Goal: Task Accomplishment & Management: Use online tool/utility

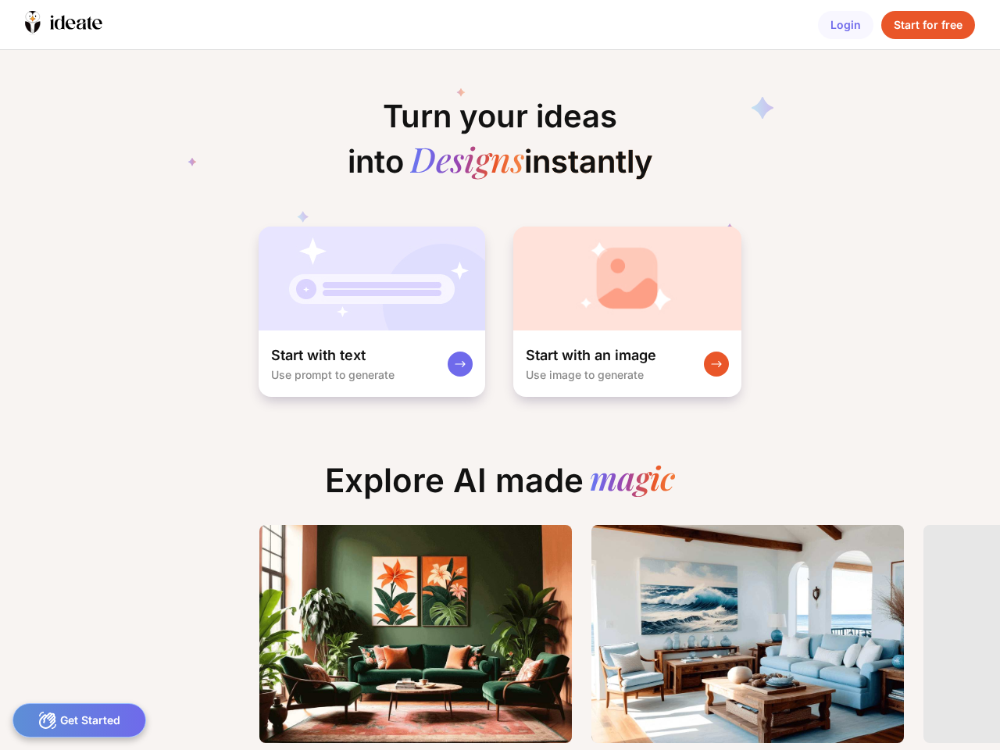
scroll to position [0, 19]
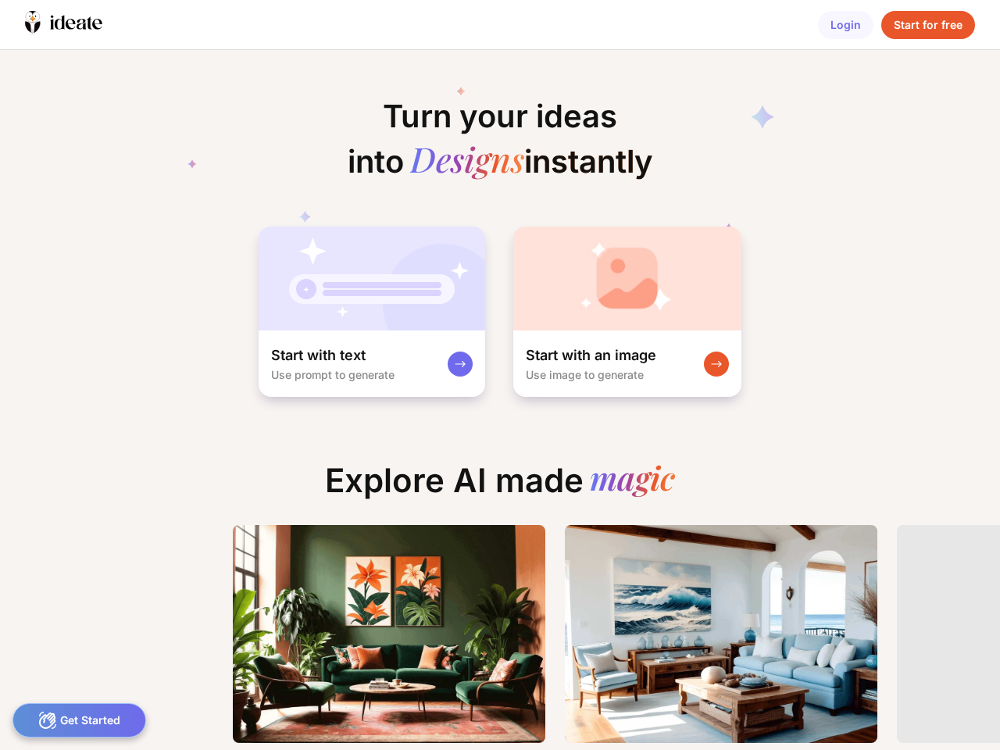
click at [63, 24] on icon at bounding box center [60, 23] width 10 height 14
click at [845, 25] on div "Login" at bounding box center [845, 25] width 55 height 28
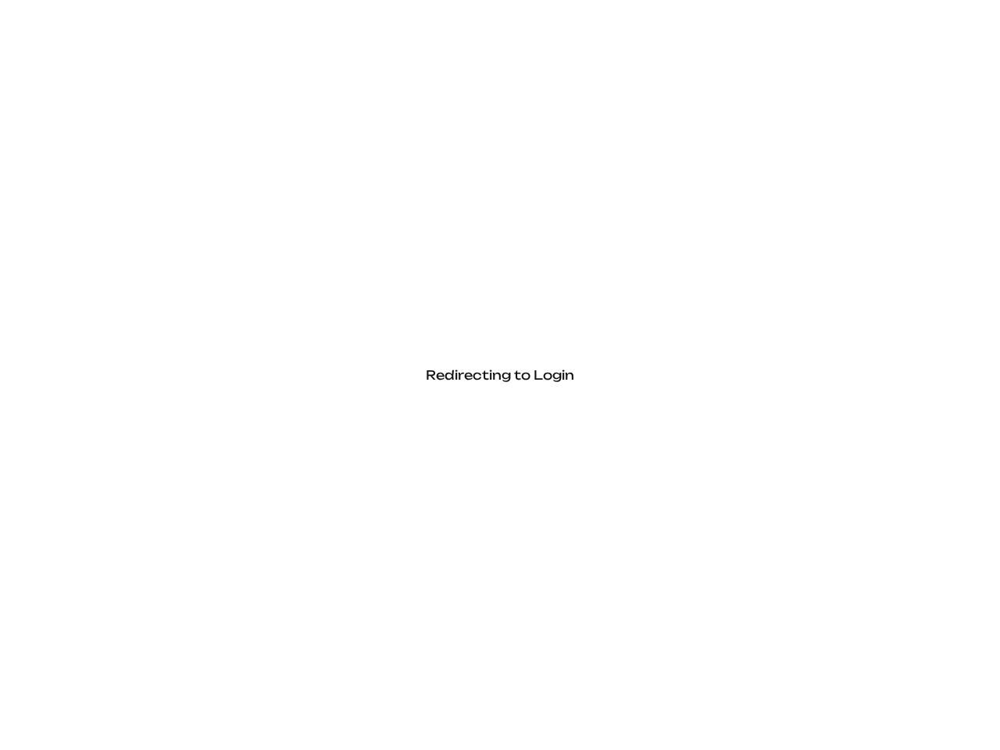
click at [928, 25] on div "Redirecting to Login" at bounding box center [500, 375] width 1000 height 750
click at [370, 312] on div "Redirecting to Login" at bounding box center [500, 375] width 1000 height 750
click at [626, 312] on div "Redirecting to Login" at bounding box center [500, 375] width 1000 height 750
click at [79, 720] on div "Redirecting to Login" at bounding box center [500, 375] width 1000 height 750
